Goal: Task Accomplishment & Management: Complete application form

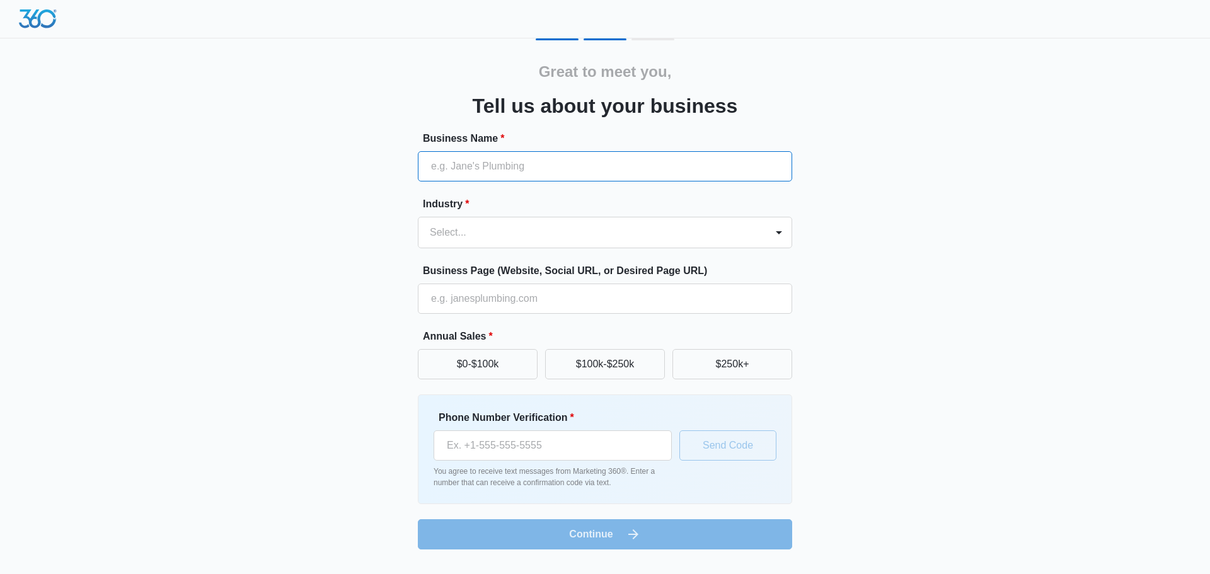
click at [464, 166] on input "Business Name *" at bounding box center [605, 166] width 374 height 30
type input "Warehouse18 LLC"
click at [779, 233] on div at bounding box center [779, 232] width 20 height 20
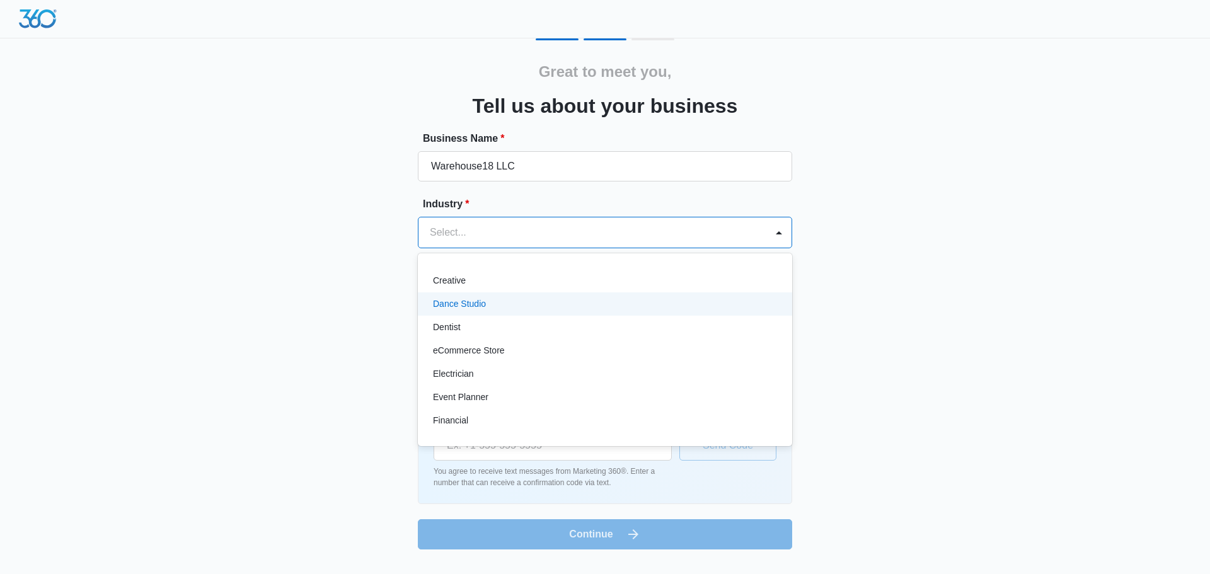
scroll to position [252, 0]
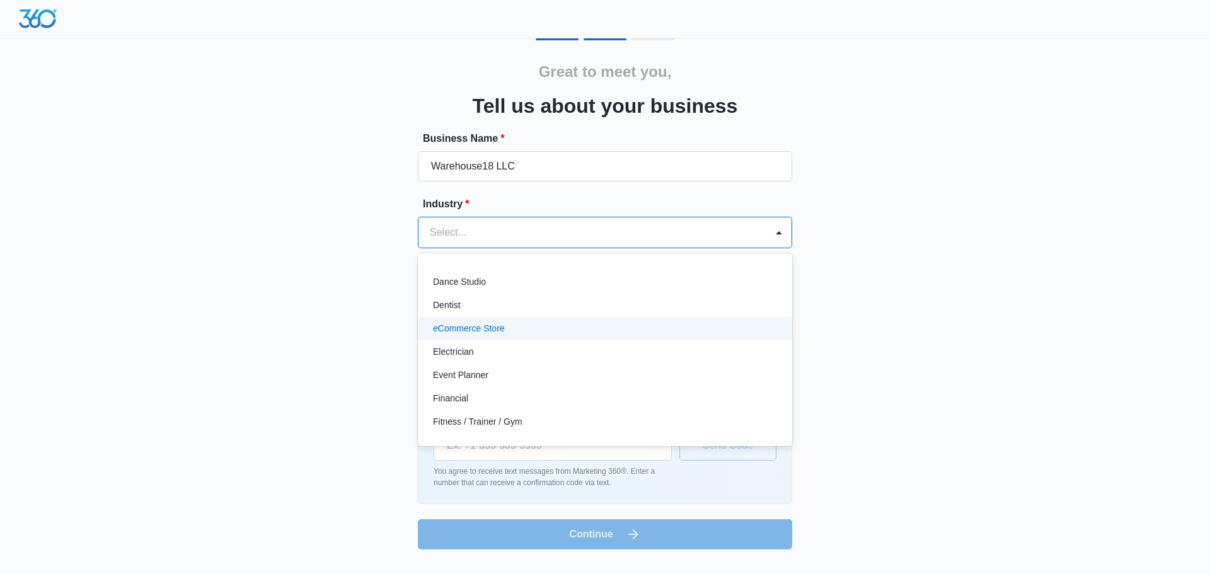
click at [481, 329] on p "eCommerce Store" at bounding box center [469, 328] width 72 height 13
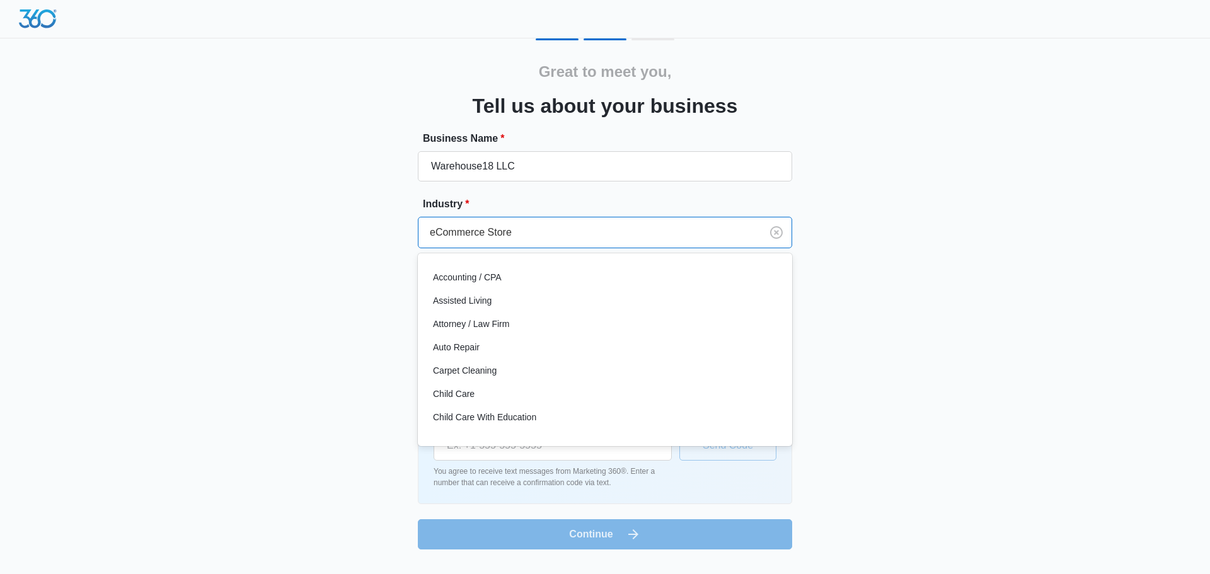
click at [710, 238] on div at bounding box center [587, 233] width 315 height 18
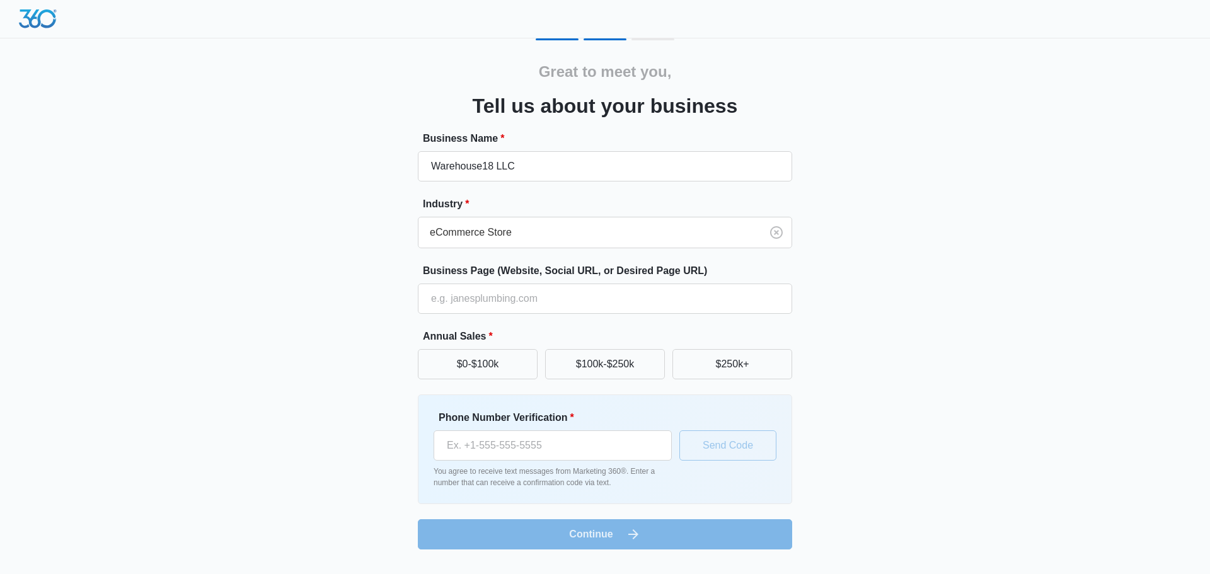
click at [589, 533] on form "Business Name * Warehouse18 LLC Industry * eCommerce Store Business Page (Websi…" at bounding box center [605, 340] width 374 height 418
click at [483, 360] on button "$0-$100k" at bounding box center [478, 364] width 120 height 30
click at [471, 442] on input "Phone Number Verification *" at bounding box center [553, 445] width 238 height 30
type input "(917) 292-6799"
click at [724, 447] on button "Send Code" at bounding box center [727, 445] width 97 height 30
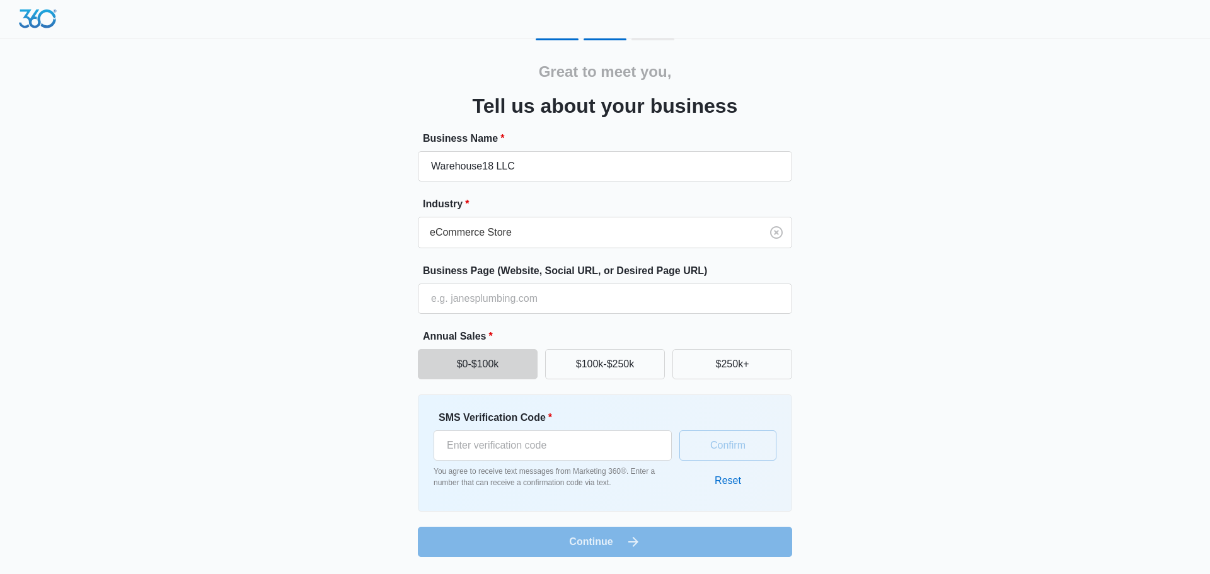
click at [706, 447] on div "Confirm Reset" at bounding box center [727, 453] width 97 height 86
click at [466, 442] on input "SMS Verification Code *" at bounding box center [553, 445] width 238 height 30
type input "791676"
click at [728, 454] on button "Confirm" at bounding box center [727, 445] width 97 height 30
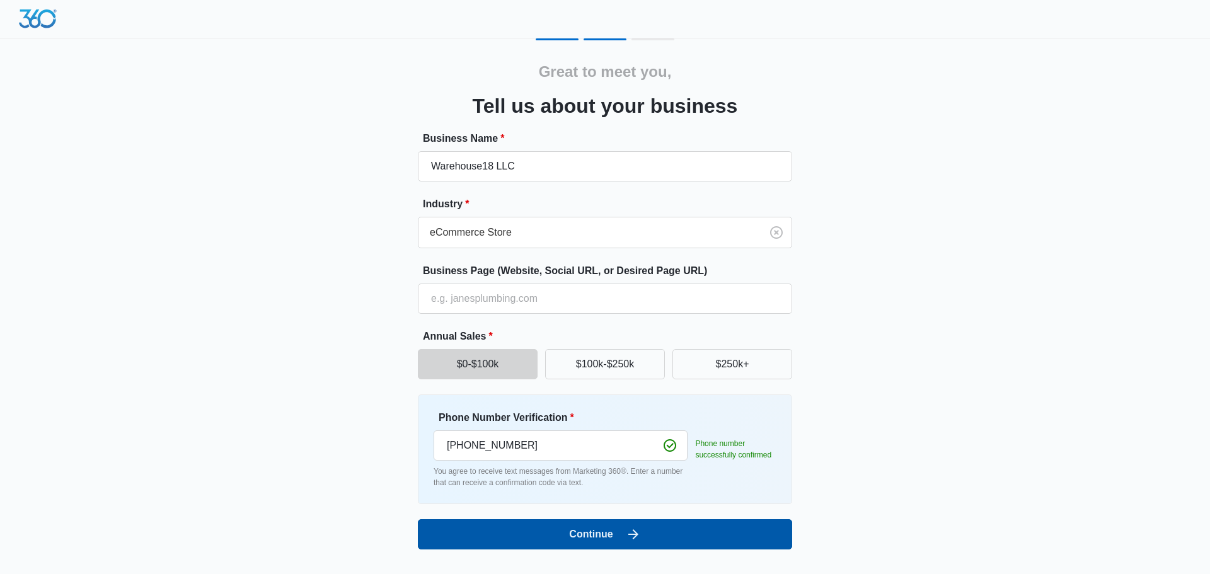
click at [606, 531] on button "Continue" at bounding box center [605, 534] width 374 height 30
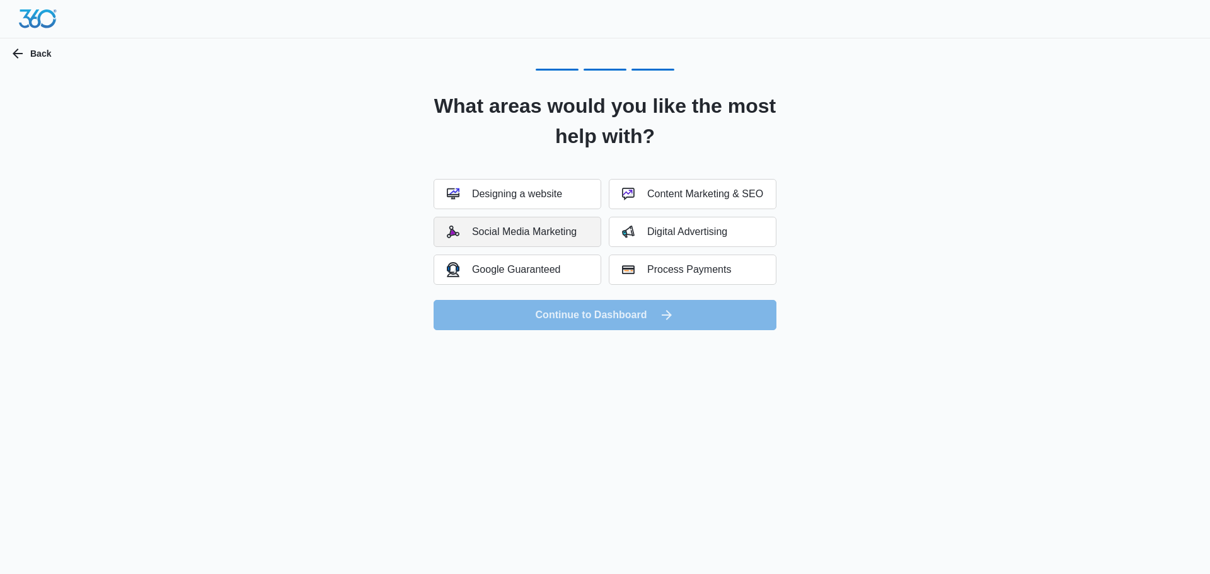
click at [512, 229] on div "Social Media Marketing" at bounding box center [512, 232] width 130 height 13
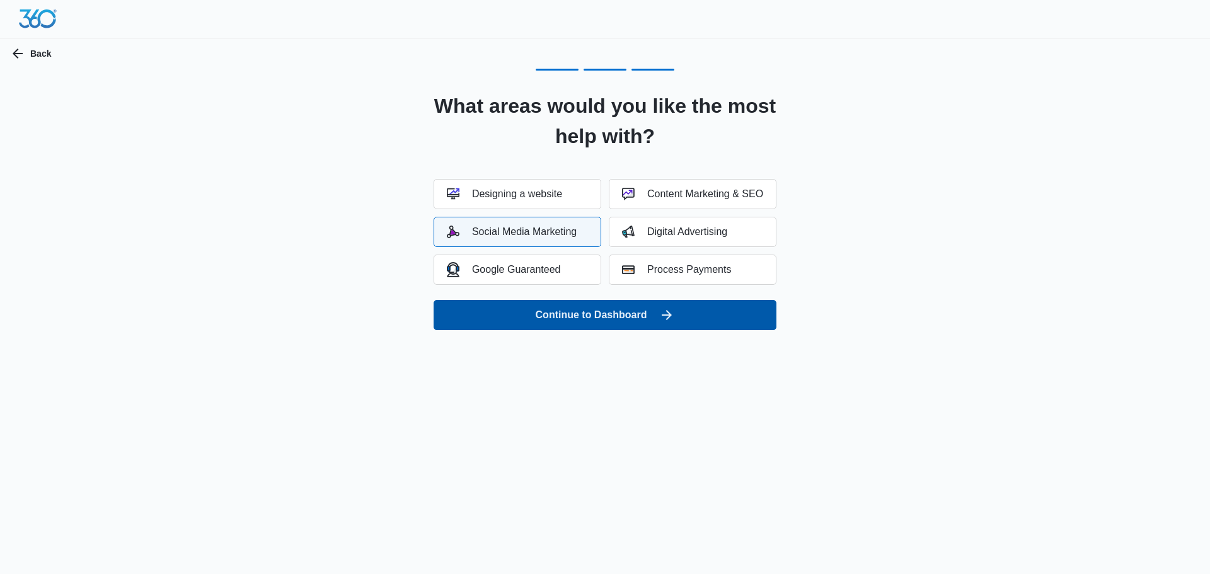
click at [573, 313] on button "Continue to Dashboard" at bounding box center [605, 315] width 343 height 30
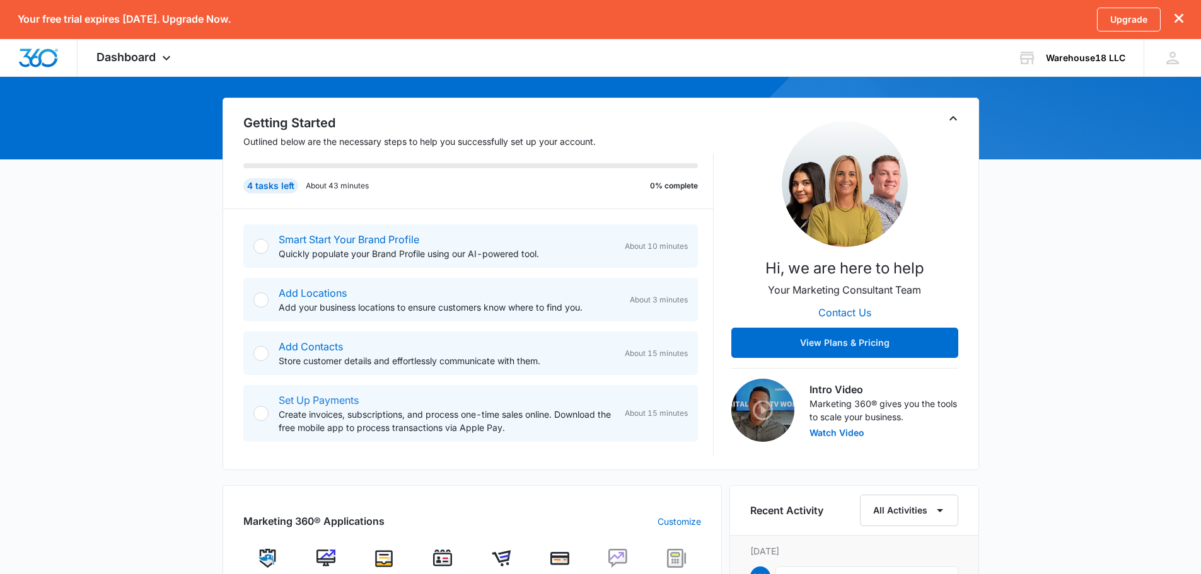
scroll to position [126, 0]
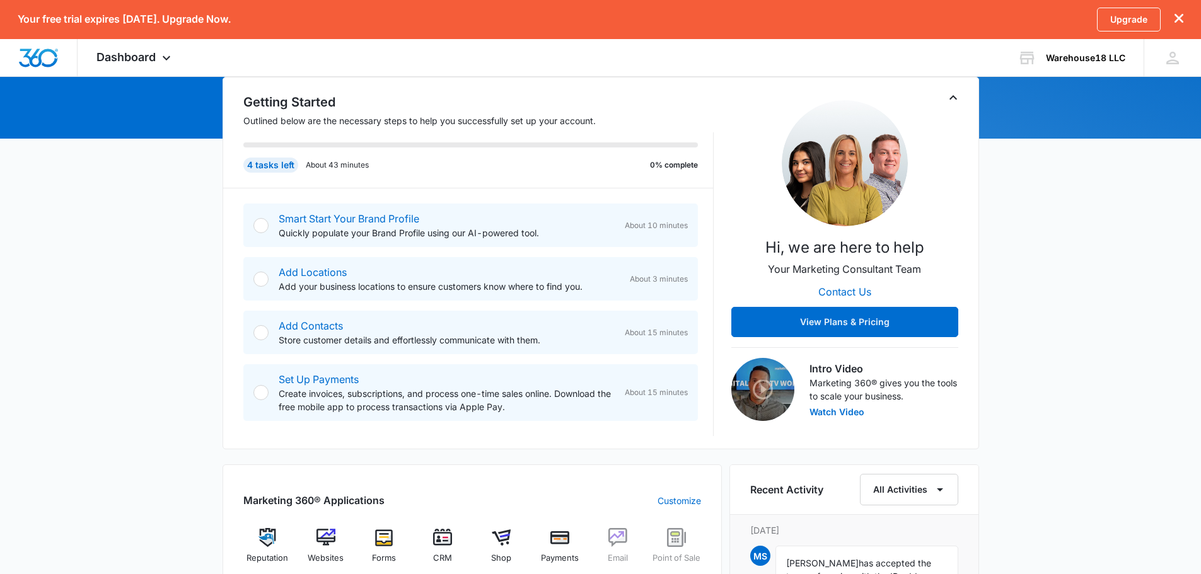
click at [265, 278] on div at bounding box center [260, 279] width 15 height 15
click at [261, 280] on div at bounding box center [260, 279] width 15 height 15
click at [260, 280] on div at bounding box center [260, 279] width 15 height 15
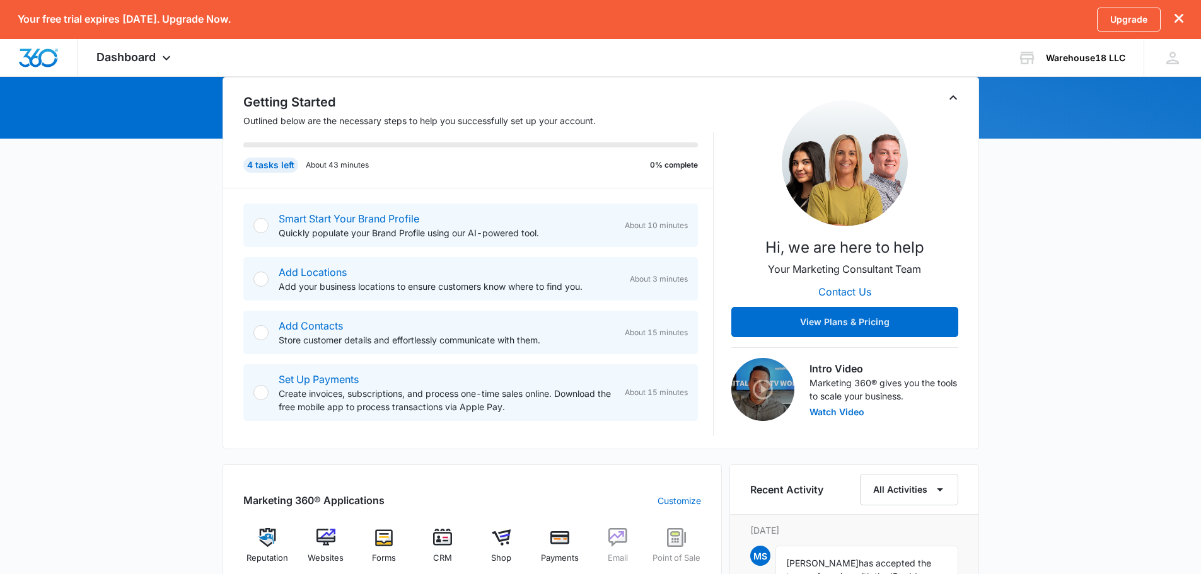
click at [665, 284] on span "About 3 minutes" at bounding box center [659, 279] width 58 height 11
click at [263, 232] on div at bounding box center [260, 225] width 15 height 15
click at [640, 226] on span "About 10 minutes" at bounding box center [656, 225] width 63 height 11
click at [636, 271] on div "Add Locations Add your business locations to ensure customers know where to fin…" at bounding box center [483, 279] width 409 height 28
click at [637, 308] on div "Smart Start Your Brand Profile Quickly populate your Brand Profile using our AI…" at bounding box center [478, 312] width 470 height 248
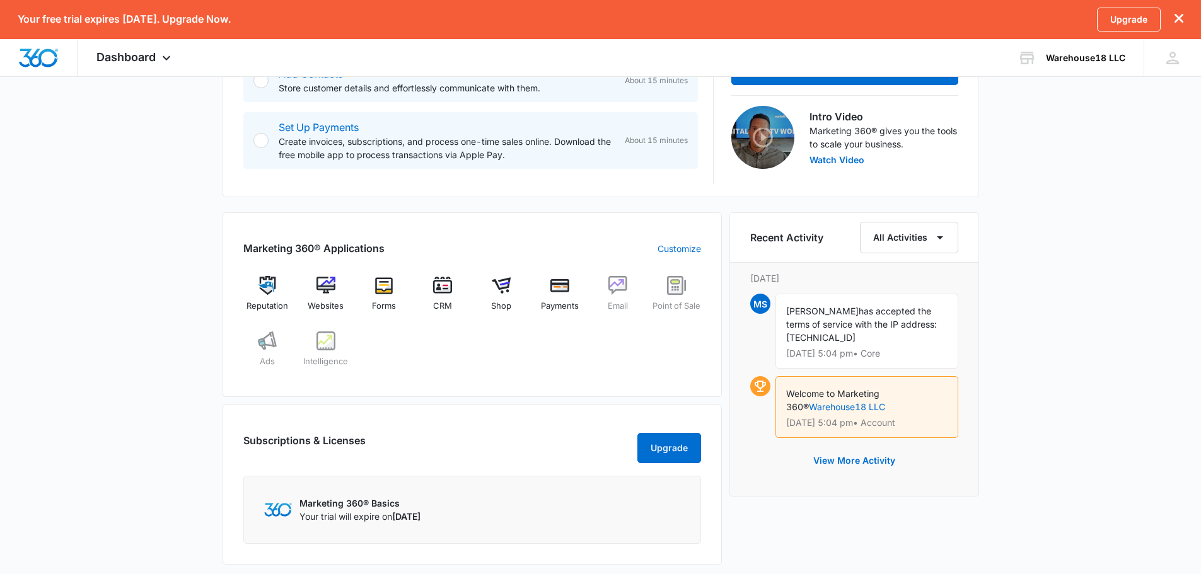
scroll to position [315, 0]
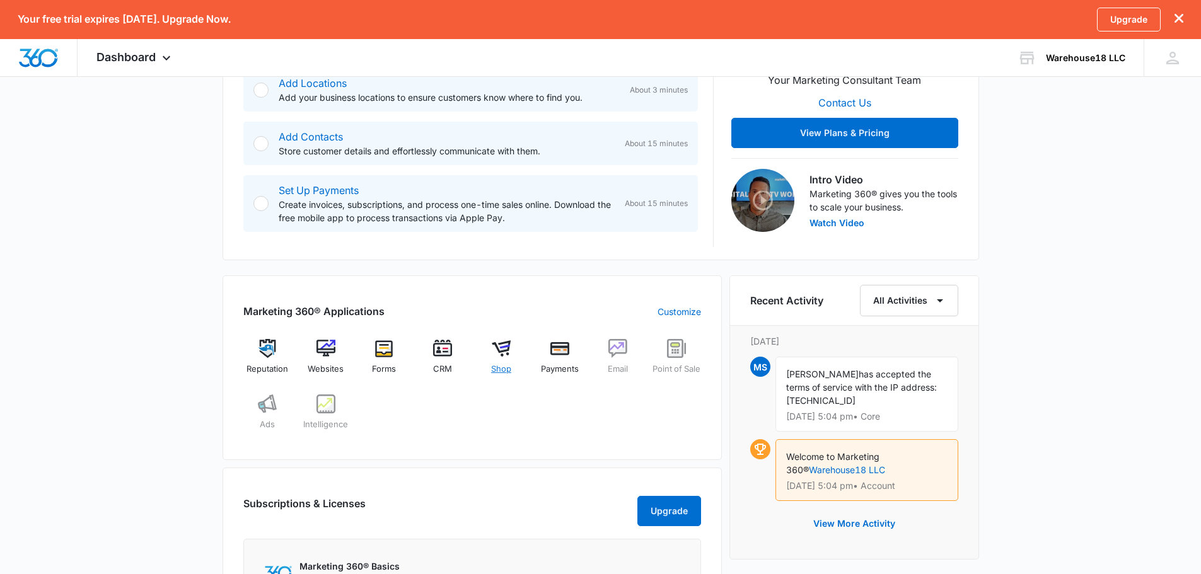
click at [501, 350] on img at bounding box center [501, 348] width 19 height 19
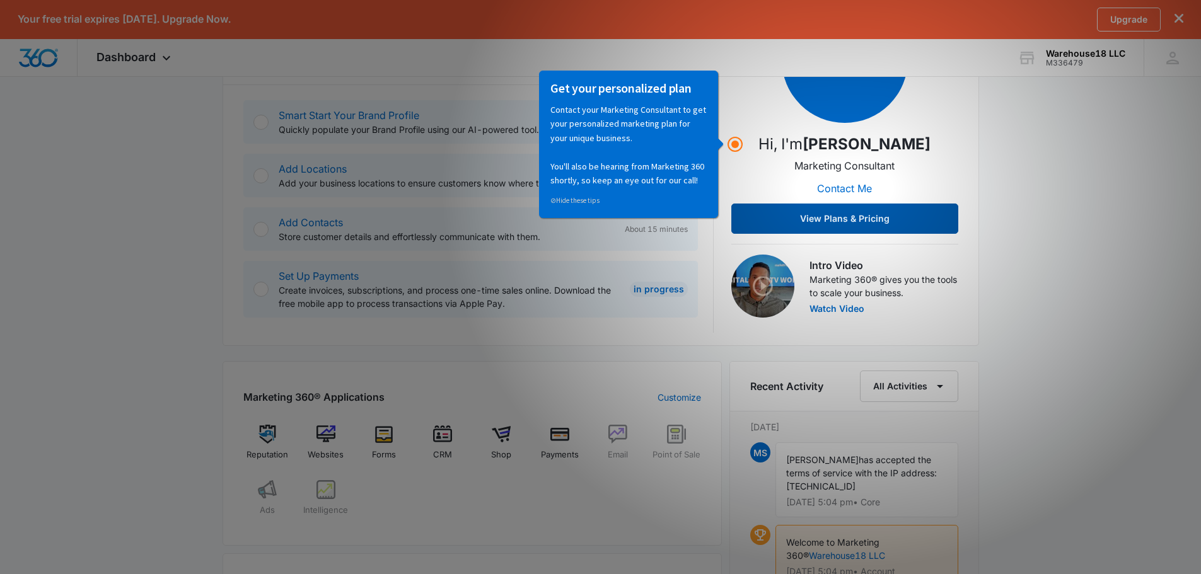
scroll to position [252, 0]
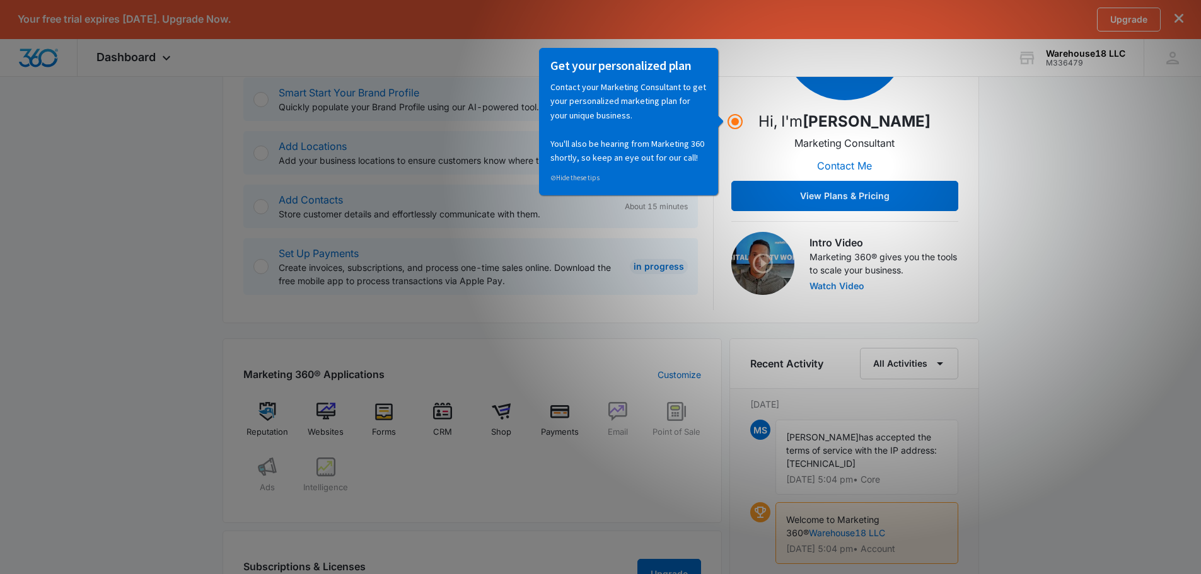
click at [831, 285] on button "Watch Video" at bounding box center [836, 286] width 55 height 9
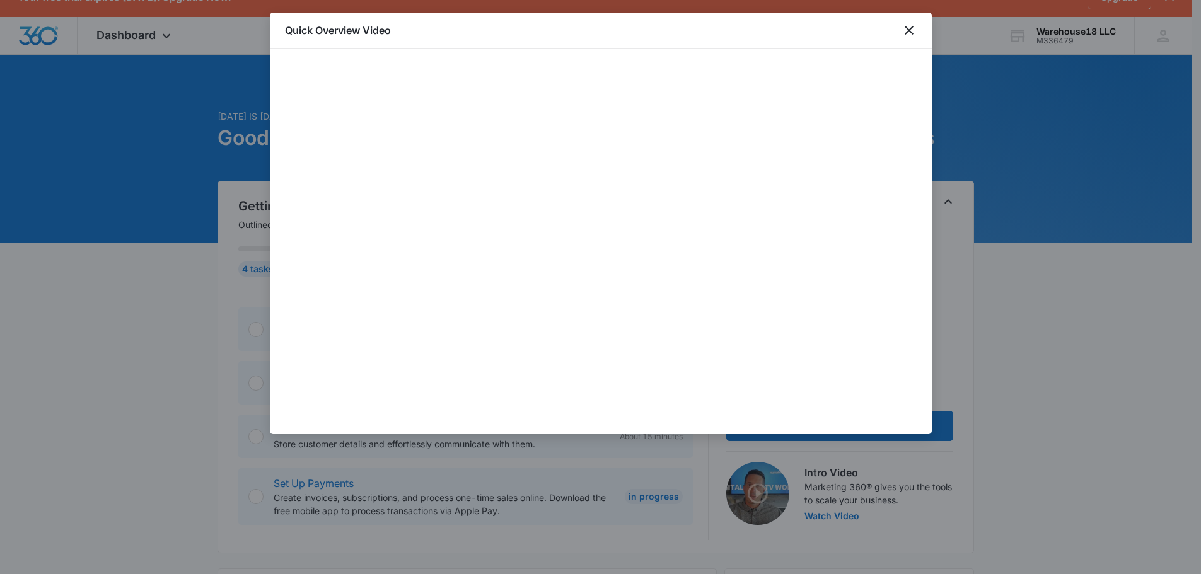
scroll to position [0, 0]
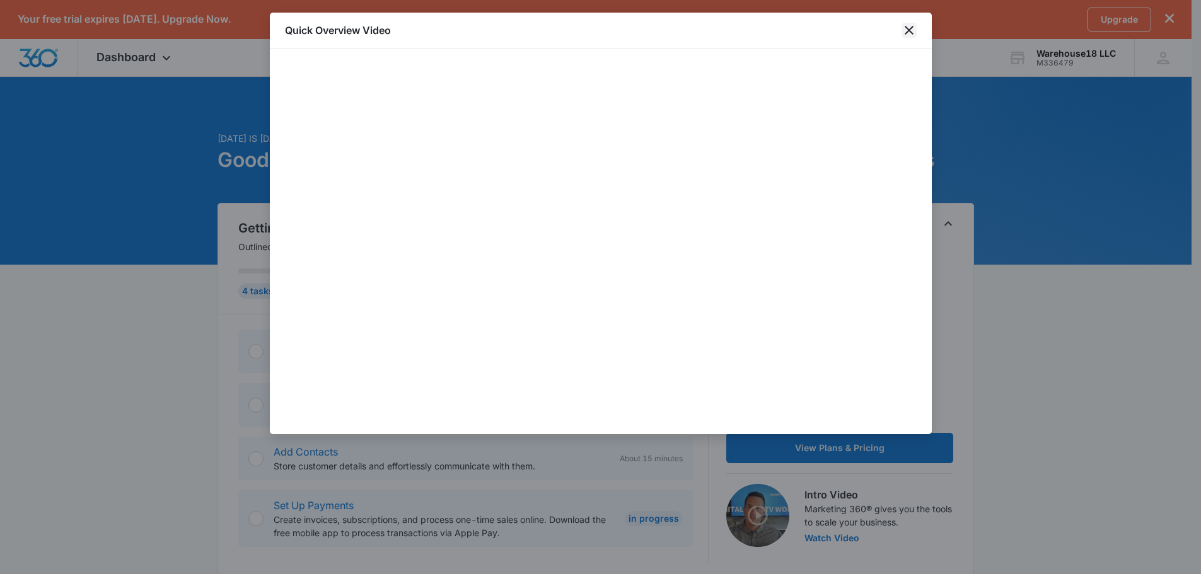
click at [906, 28] on icon "close" at bounding box center [908, 30] width 9 height 9
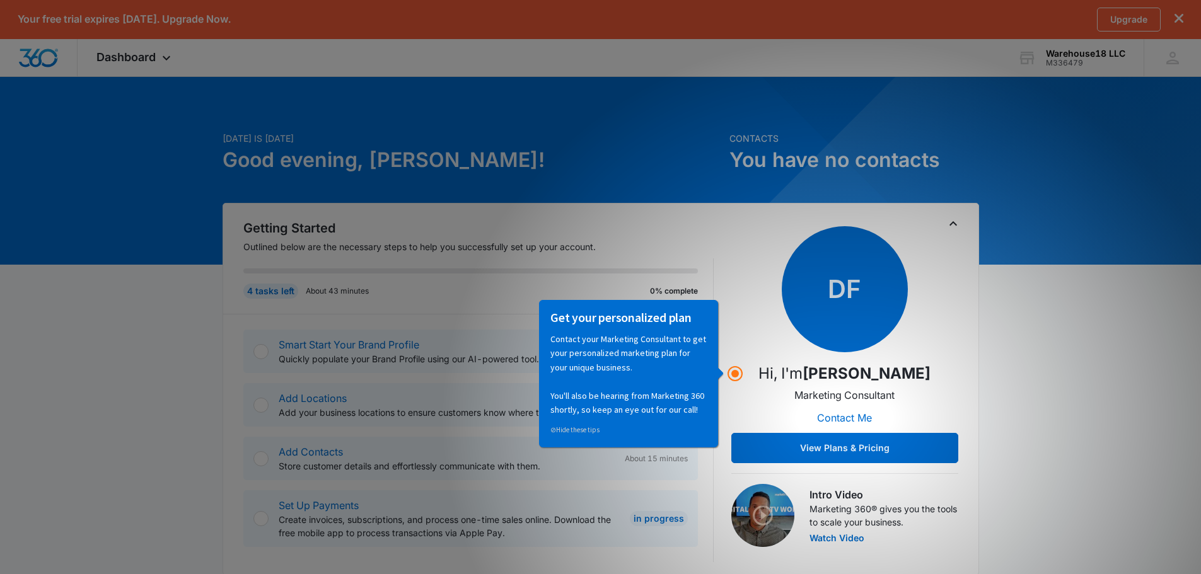
click at [1173, 12] on div "Upgrade" at bounding box center [1140, 20] width 86 height 24
click at [1180, 16] on icon "dismiss this dialog" at bounding box center [1178, 18] width 9 height 9
